Goal: Task Accomplishment & Management: Complete application form

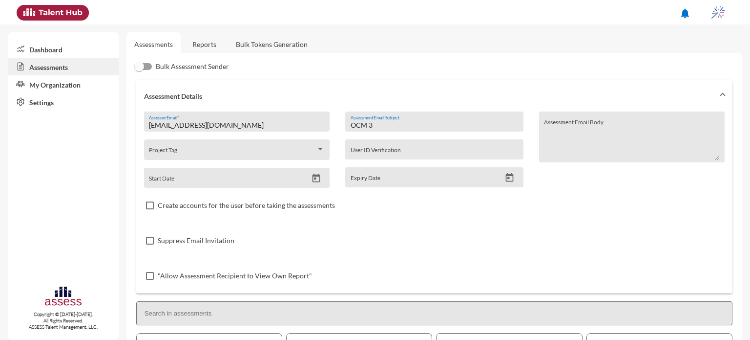
scroll to position [164, 0]
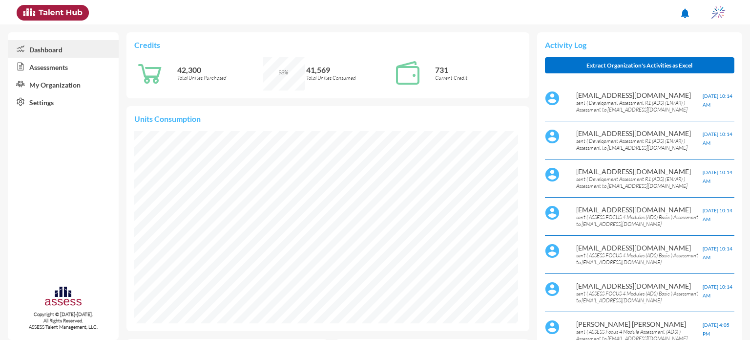
scroll to position [88, 176]
click at [26, 64] on icon at bounding box center [18, 67] width 21 height 10
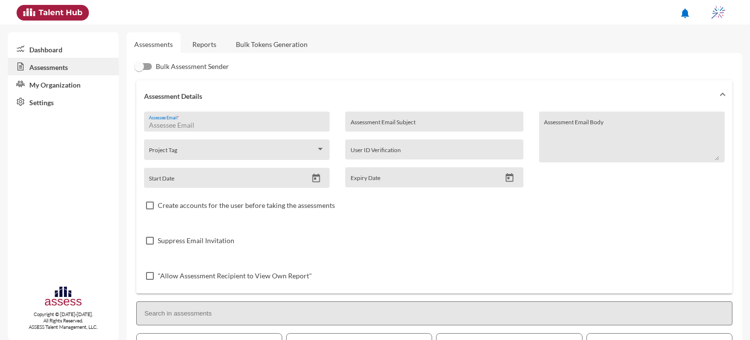
click at [219, 127] on input "Assessee Email *" at bounding box center [236, 125] width 175 height 8
type input "internal.opportunity@ibnsina-pharma.com"
click at [387, 125] on input "Assessment Email Subject" at bounding box center [435, 125] width 168 height 8
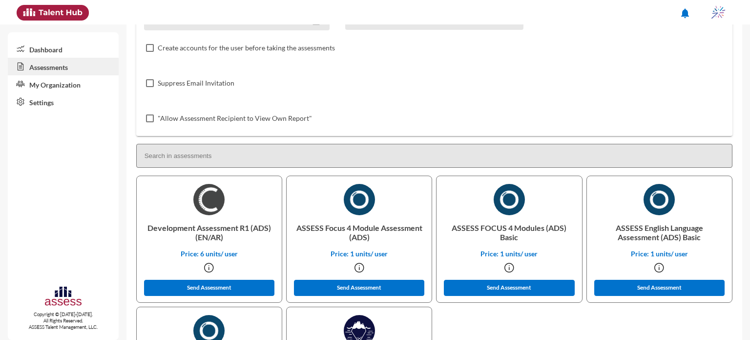
scroll to position [158, 0]
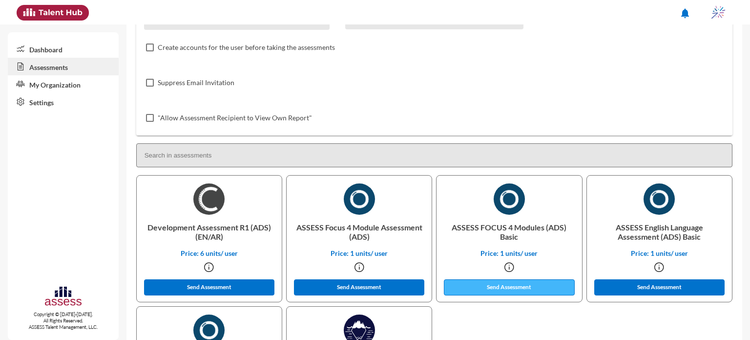
click at [511, 288] on button "Send Assessment" at bounding box center [509, 287] width 131 height 16
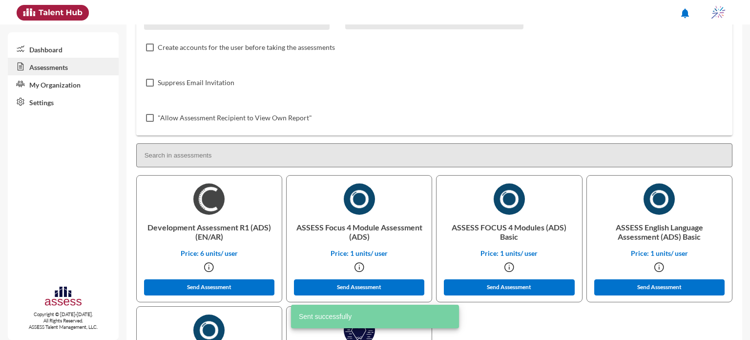
scroll to position [0, 0]
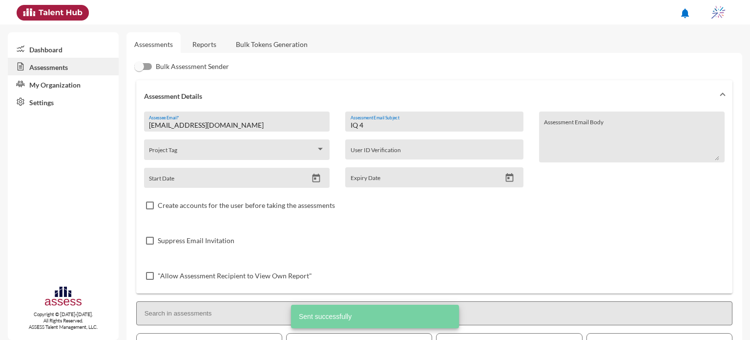
click at [389, 125] on input "IQ 4" at bounding box center [435, 125] width 168 height 8
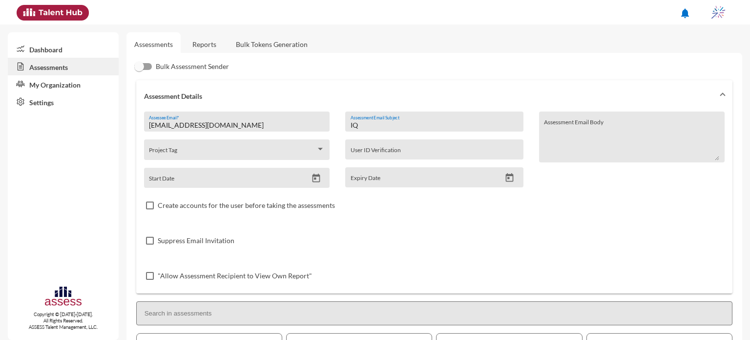
type input "I"
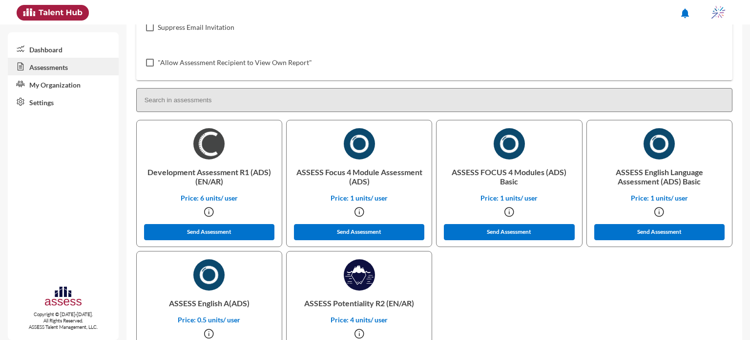
scroll to position [271, 0]
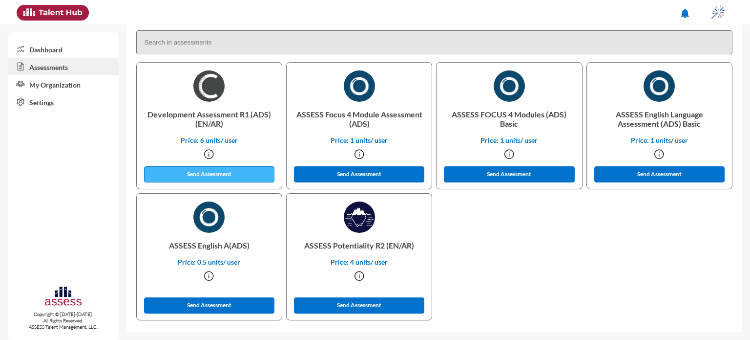
type input "OCM 4"
click at [221, 179] on button "Send Assessment" at bounding box center [209, 174] width 131 height 16
